Goal: Information Seeking & Learning: Learn about a topic

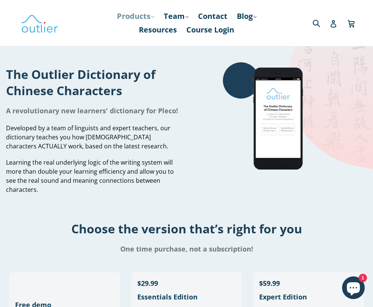
click at [124, 15] on link "Products .cls-1{fill:#231f20} expand" at bounding box center [135, 16] width 45 height 14
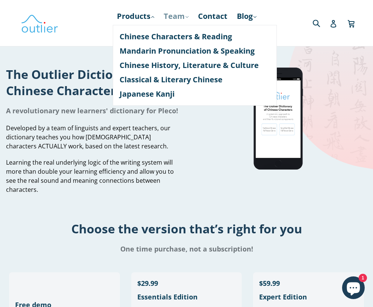
click at [173, 19] on link "Team .cls-1{fill:#231f20} expand" at bounding box center [176, 16] width 32 height 14
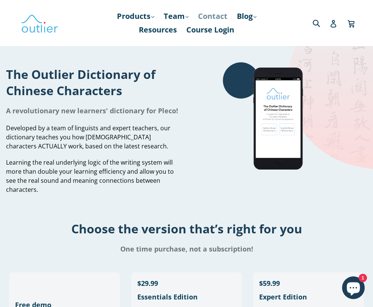
click at [209, 15] on link "Contact" at bounding box center [212, 16] width 37 height 14
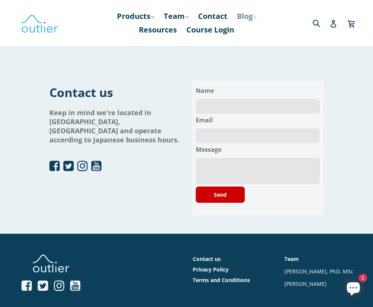
click at [249, 15] on link "Blog .cls-1{fill:#231f20} expand" at bounding box center [246, 16] width 27 height 14
click at [246, 37] on link "Chinese" at bounding box center [263, 36] width 46 height 14
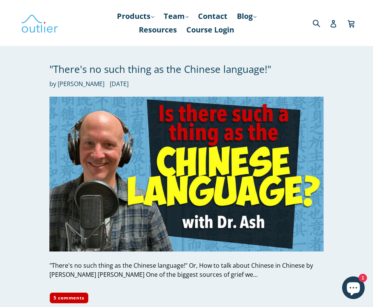
scroll to position [606, 0]
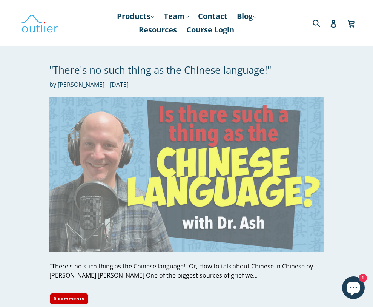
click at [191, 154] on img at bounding box center [186, 174] width 274 height 154
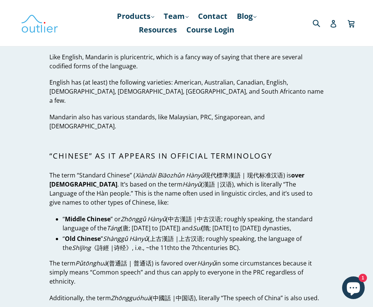
scroll to position [1362, 0]
drag, startPoint x: 164, startPoint y: 85, endPoint x: 174, endPoint y: 83, distance: 10.1
click at [174, 180] on span "(漢語 | 汉语), which is literally “The Language of the Hàn people.” This is the nam…" at bounding box center [180, 193] width 263 height 26
copy span "漢語"
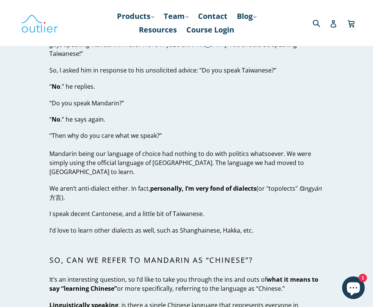
scroll to position [0, 0]
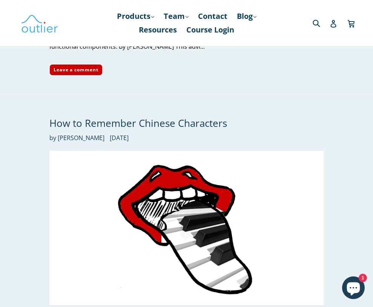
scroll to position [2282, 0]
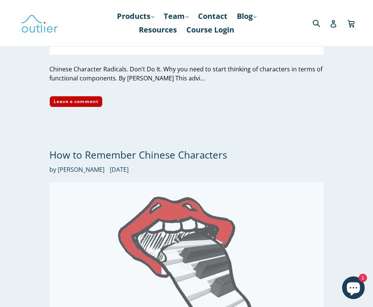
click at [186, 233] on img at bounding box center [186, 259] width 274 height 154
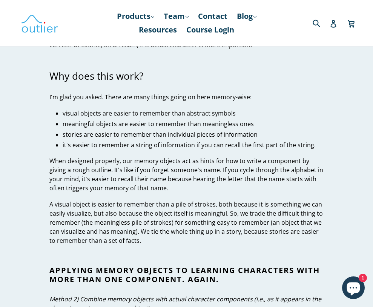
scroll to position [4260, 0]
